Goal: Find specific page/section: Find specific page/section

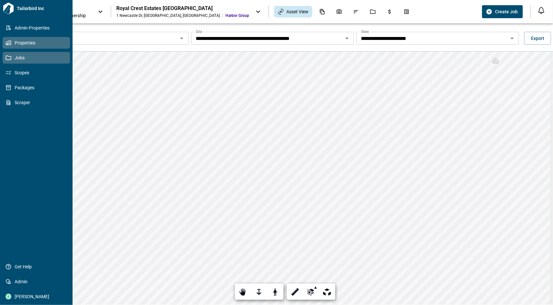
click at [20, 55] on span "Jobs" at bounding box center [37, 57] width 52 height 6
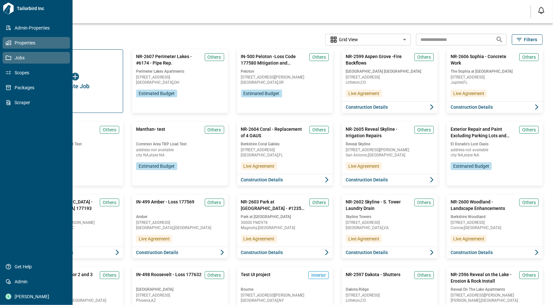
click at [6, 39] on link "Properties" at bounding box center [36, 43] width 67 height 12
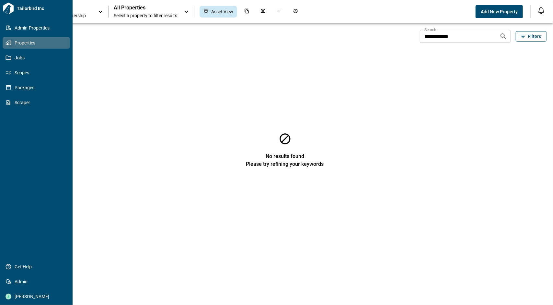
drag, startPoint x: 8, startPoint y: 39, endPoint x: 12, endPoint y: 35, distance: 4.8
click at [9, 39] on link "Properties" at bounding box center [36, 43] width 67 height 12
click at [31, 27] on span "Admin-Properties" at bounding box center [37, 28] width 52 height 6
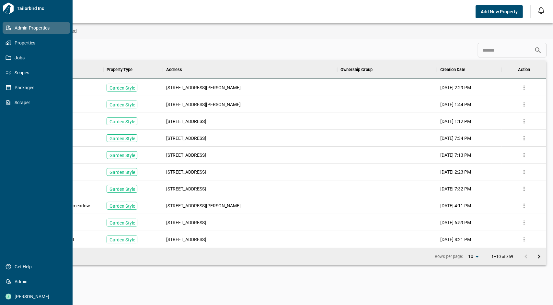
scroll to position [181, 520]
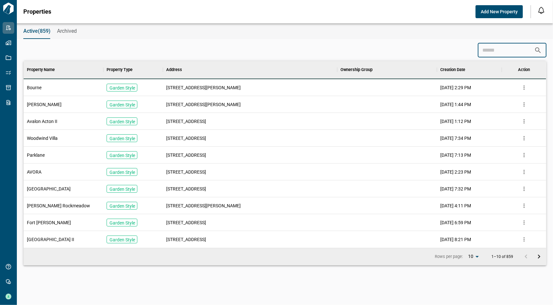
click at [504, 50] on input at bounding box center [506, 50] width 56 height 13
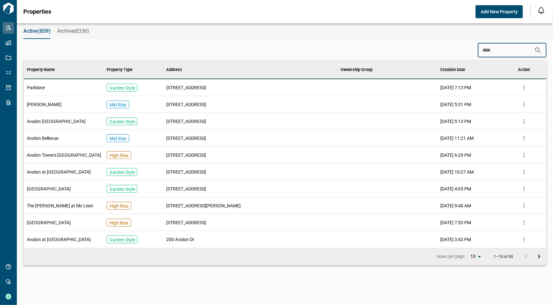
scroll to position [30, 520]
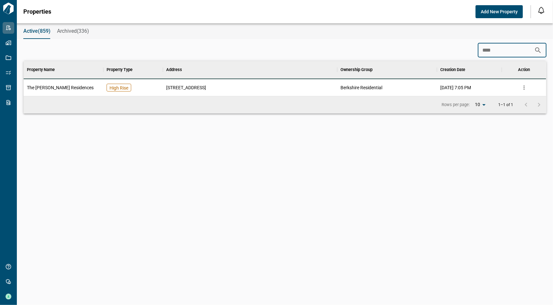
type input "****"
click at [286, 30] on div "Active(859) Archived(336)" at bounding box center [285, 31] width 536 height 16
drag, startPoint x: 511, startPoint y: 50, endPoint x: 449, endPoint y: 48, distance: 62.2
click at [449, 48] on div "**** ​" at bounding box center [284, 50] width 523 height 15
